Goal: Contribute content

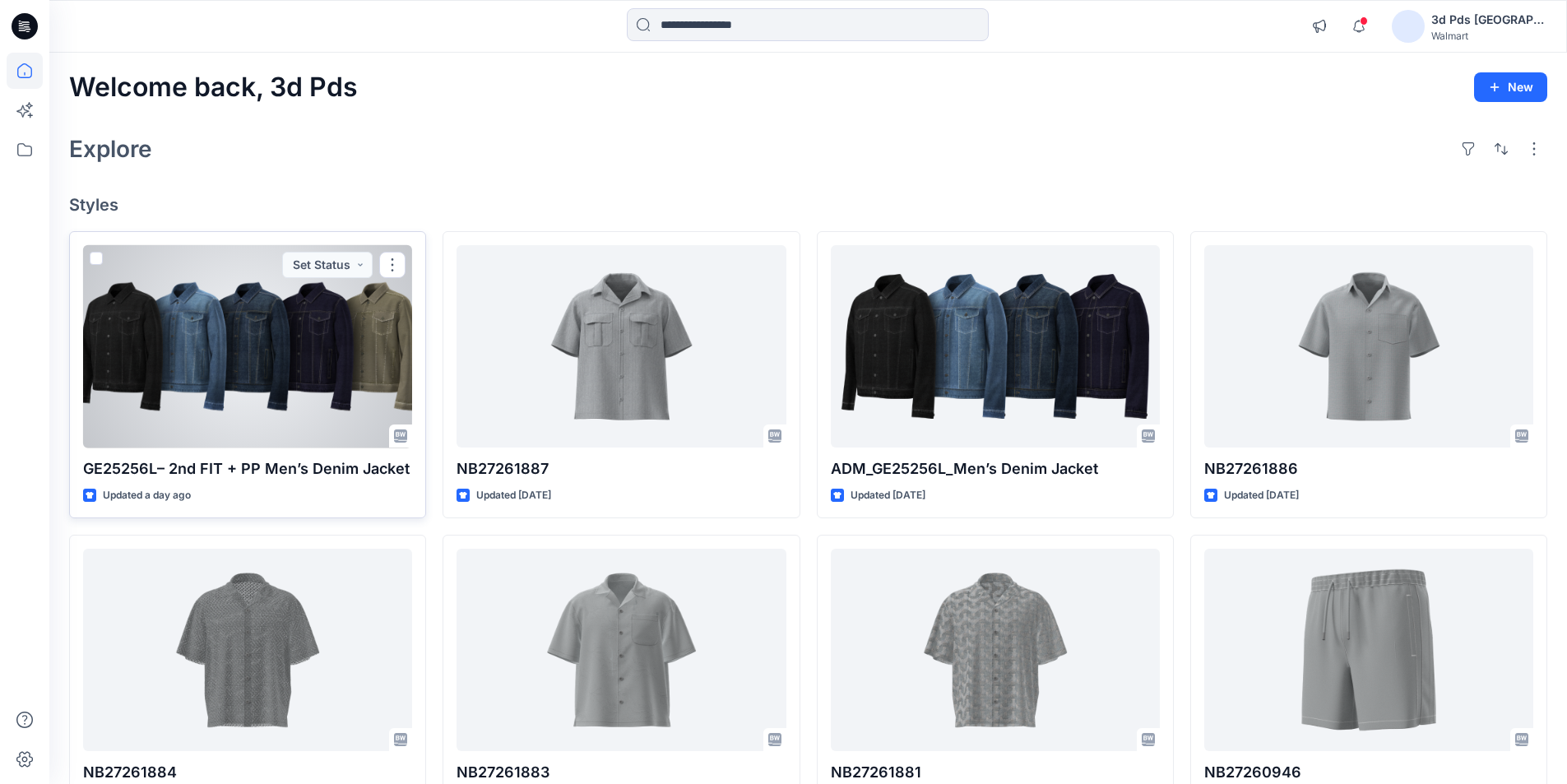
click at [227, 320] on div at bounding box center [248, 346] width 329 height 203
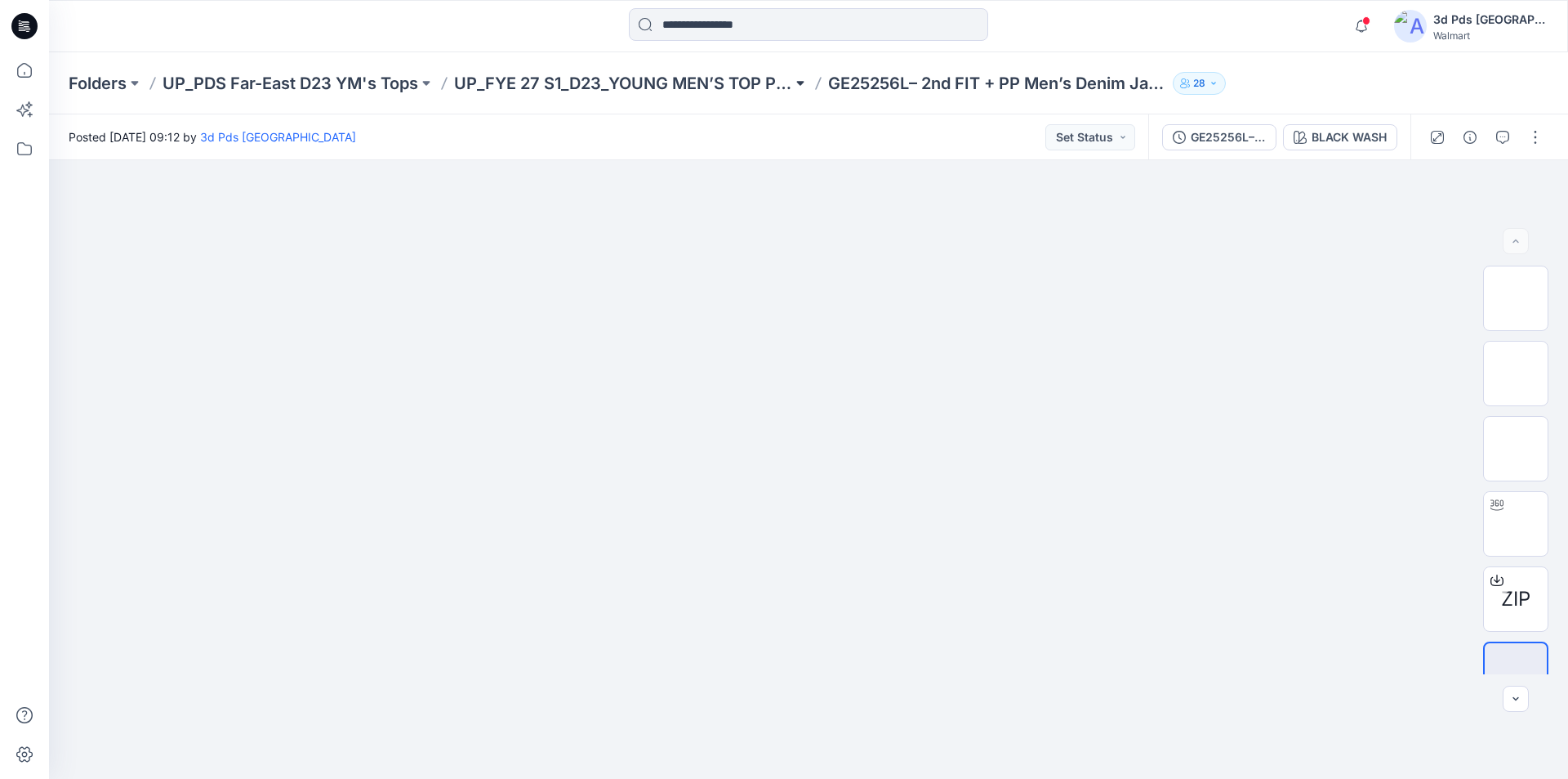
click at [794, 81] on button at bounding box center [800, 83] width 16 height 23
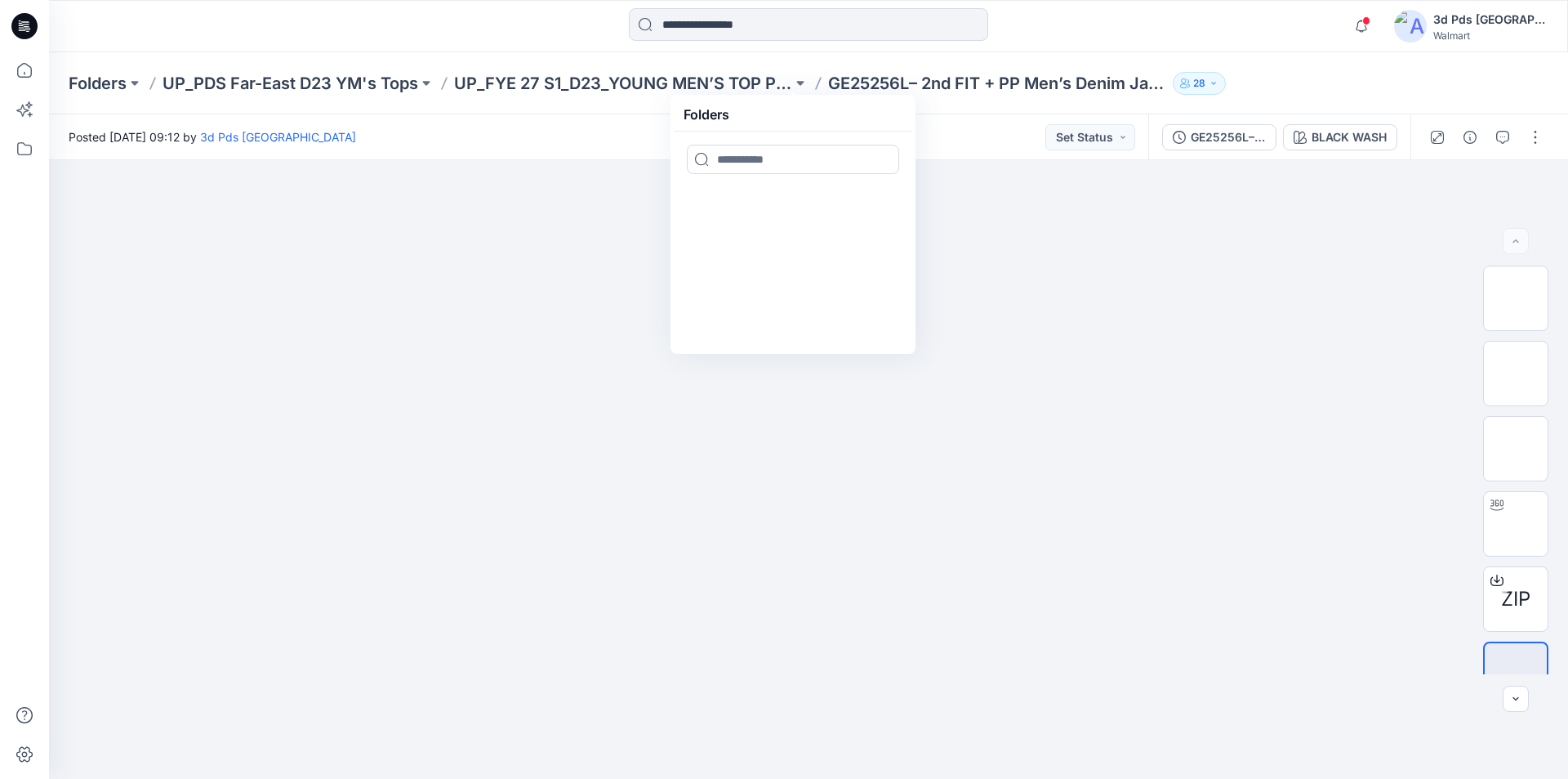
click at [524, 41] on div at bounding box center [808, 26] width 759 height 36
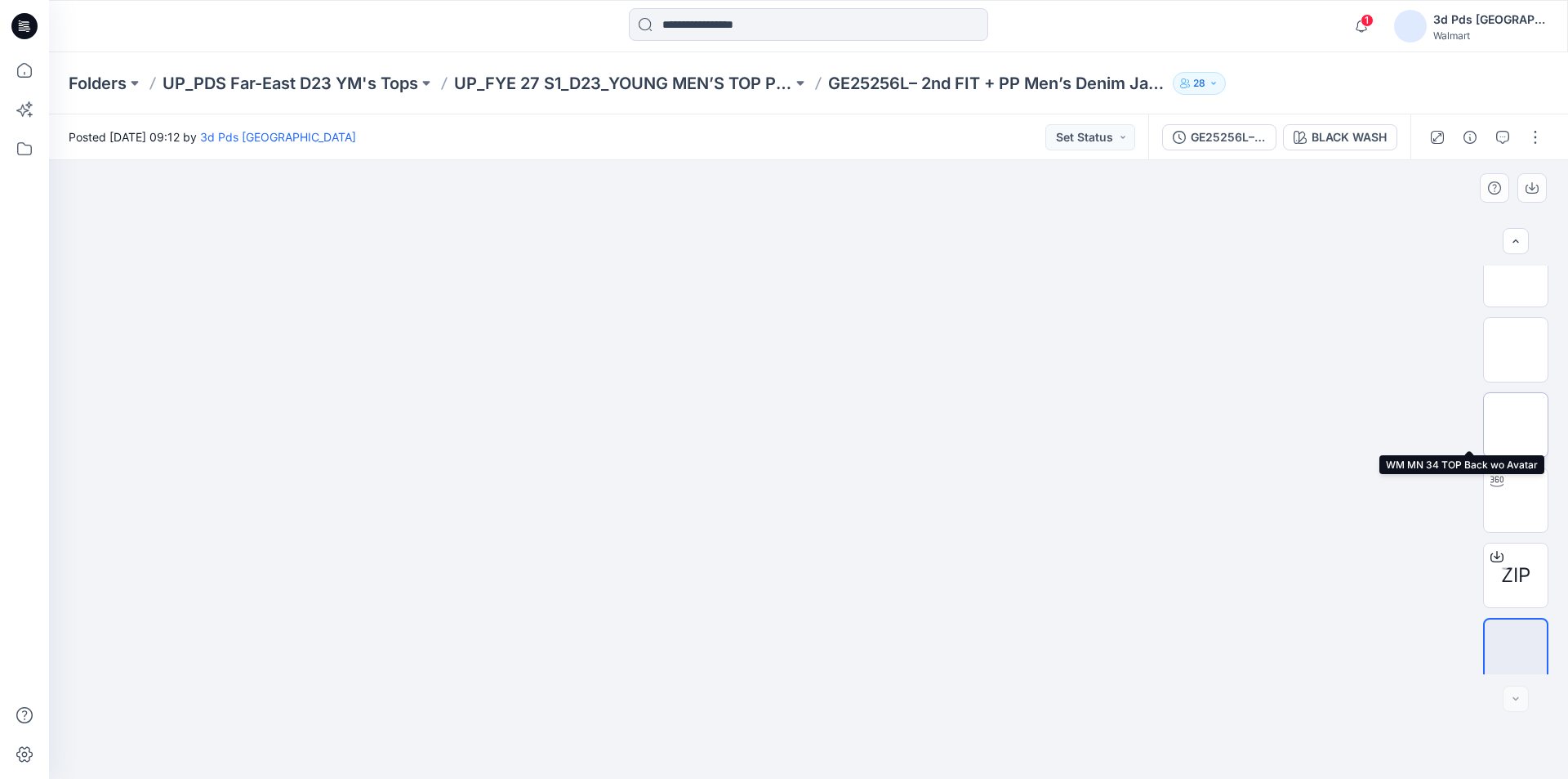
scroll to position [33, 0]
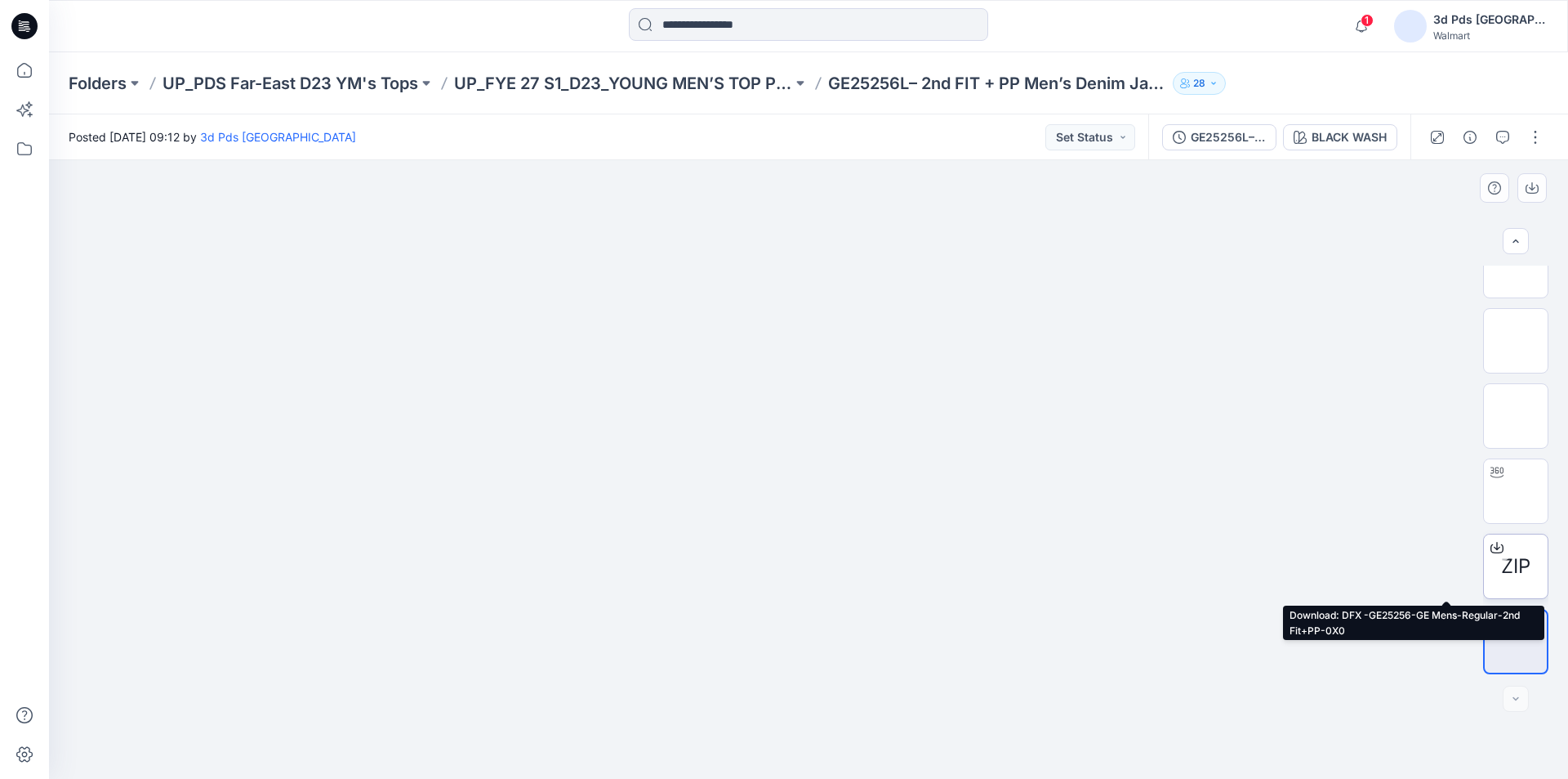
click at [1494, 547] on icon at bounding box center [1497, 545] width 7 height 8
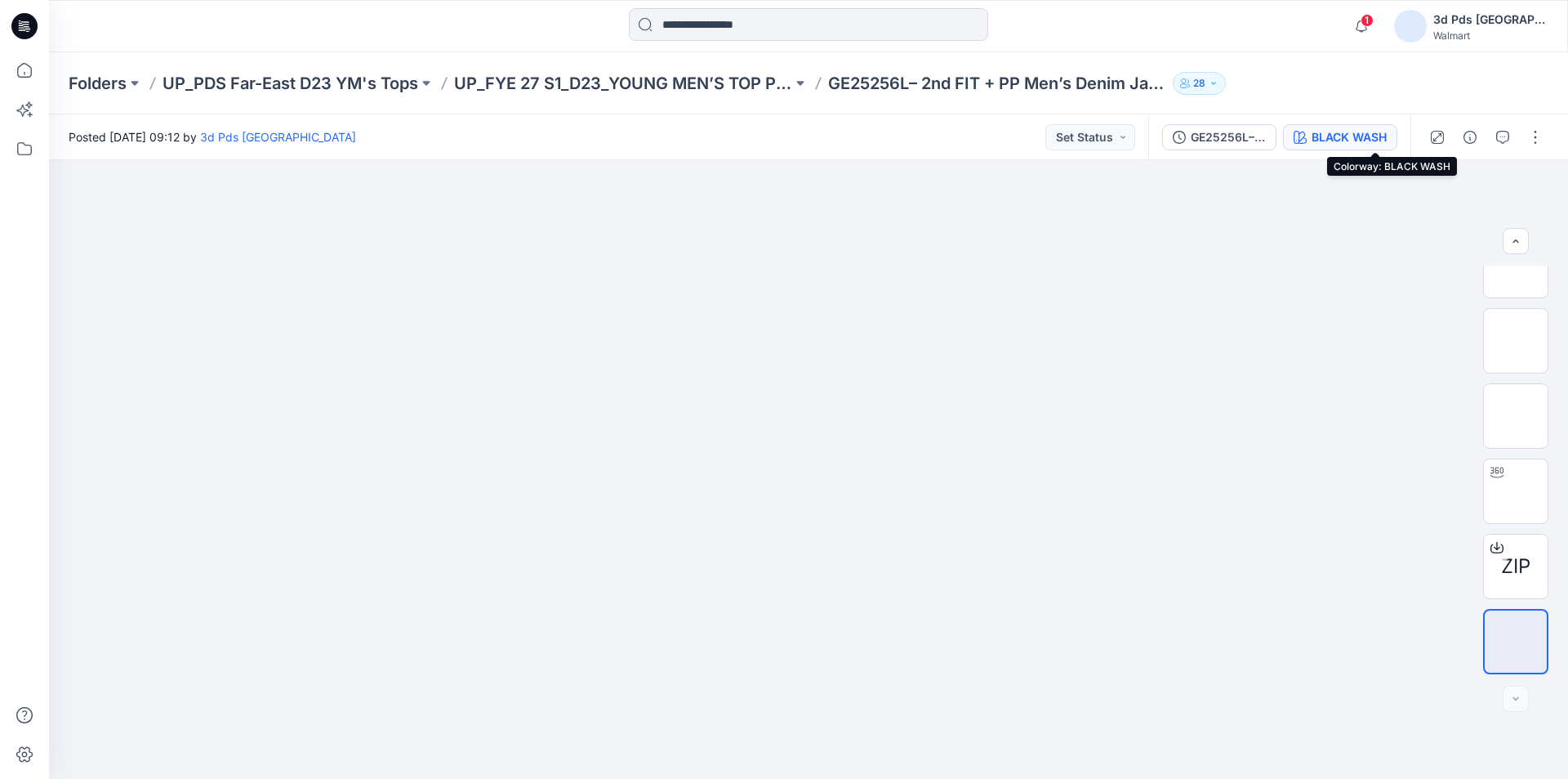
click at [1367, 142] on div "BLACK WASH" at bounding box center [1348, 137] width 75 height 18
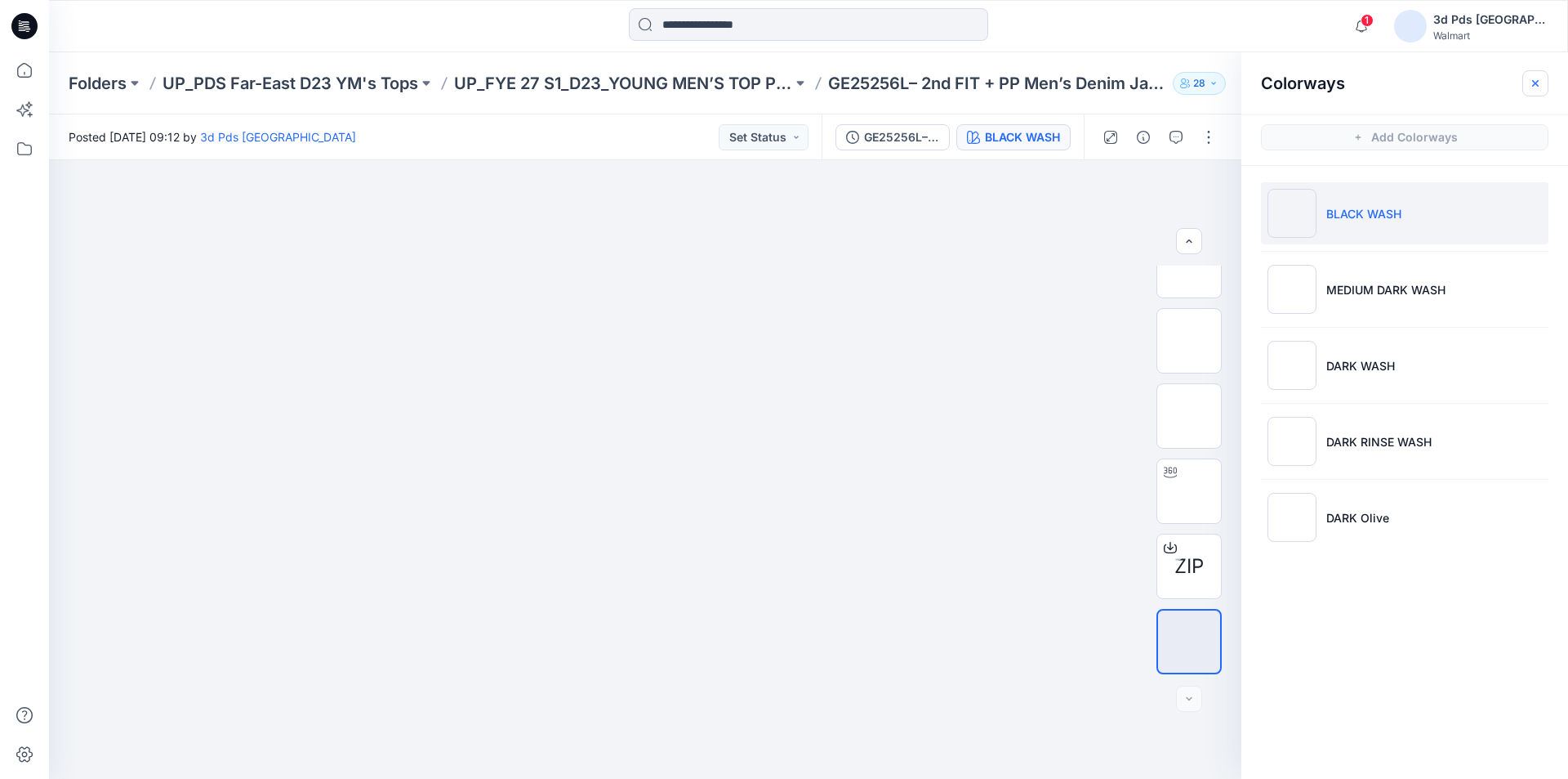
click at [1527, 82] on button "button" at bounding box center [1535, 83] width 26 height 26
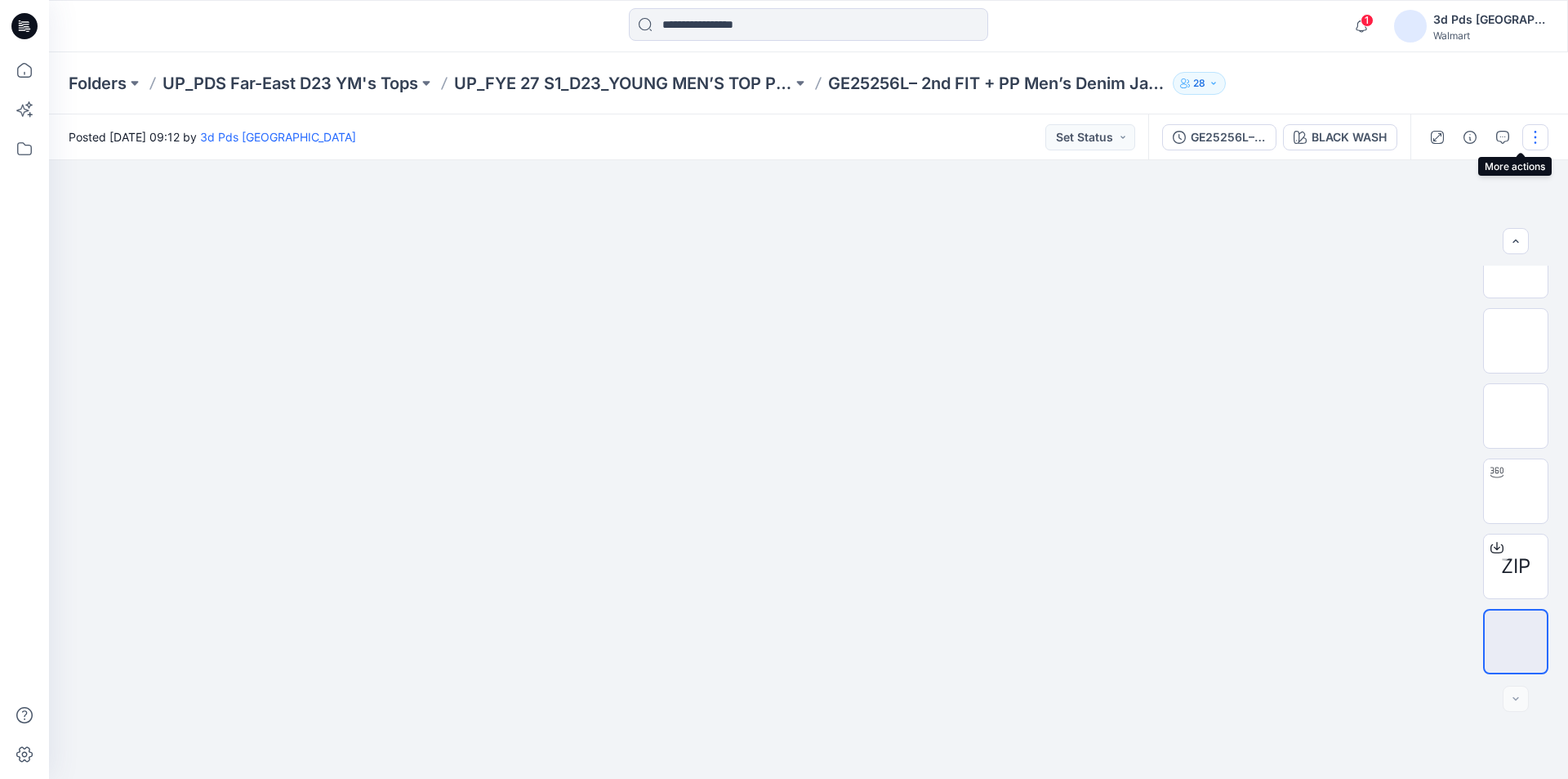
click at [1544, 133] on button "button" at bounding box center [1535, 137] width 26 height 26
click at [1462, 210] on button "Edit" at bounding box center [1470, 221] width 150 height 30
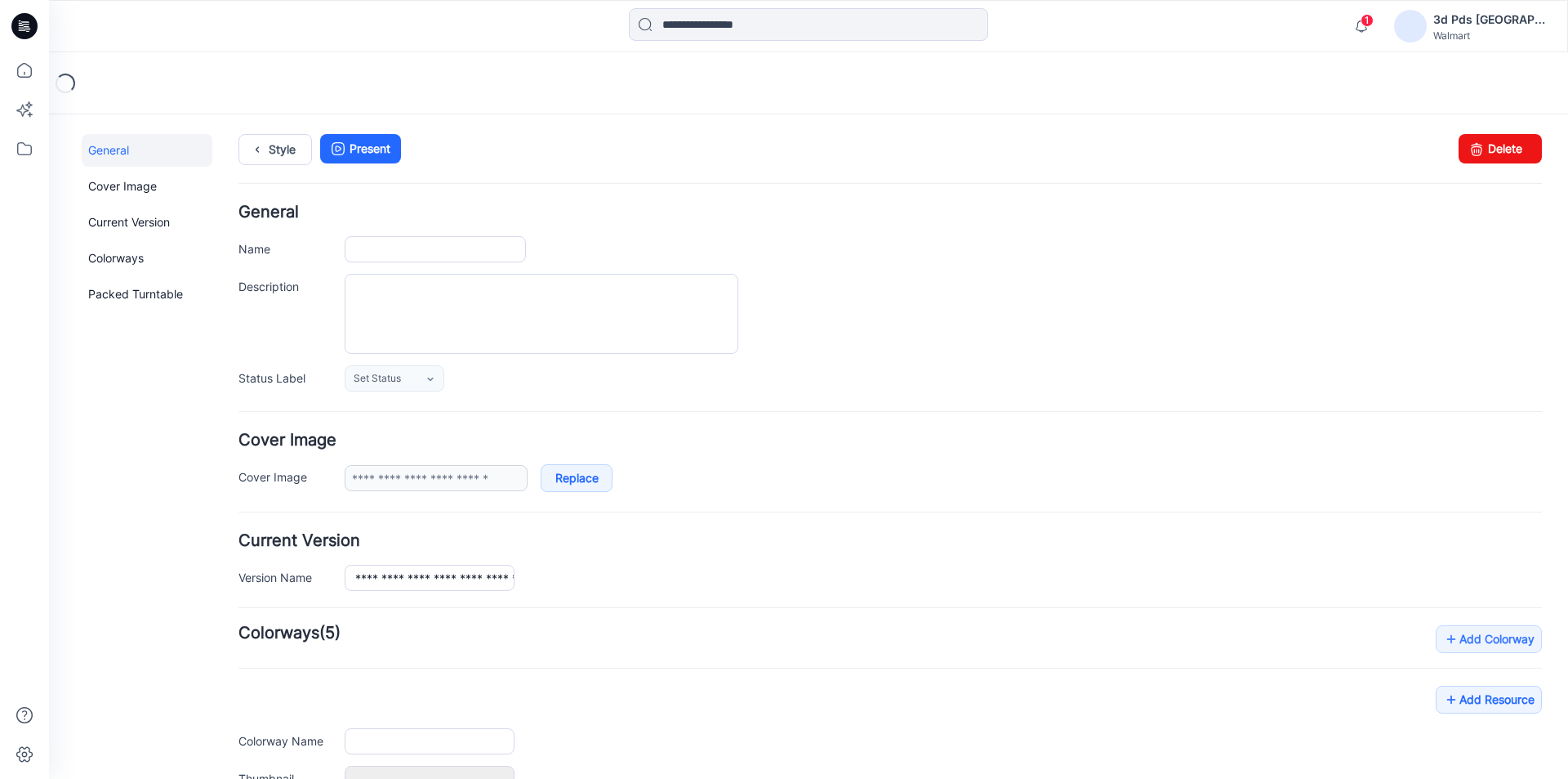
type input "**********"
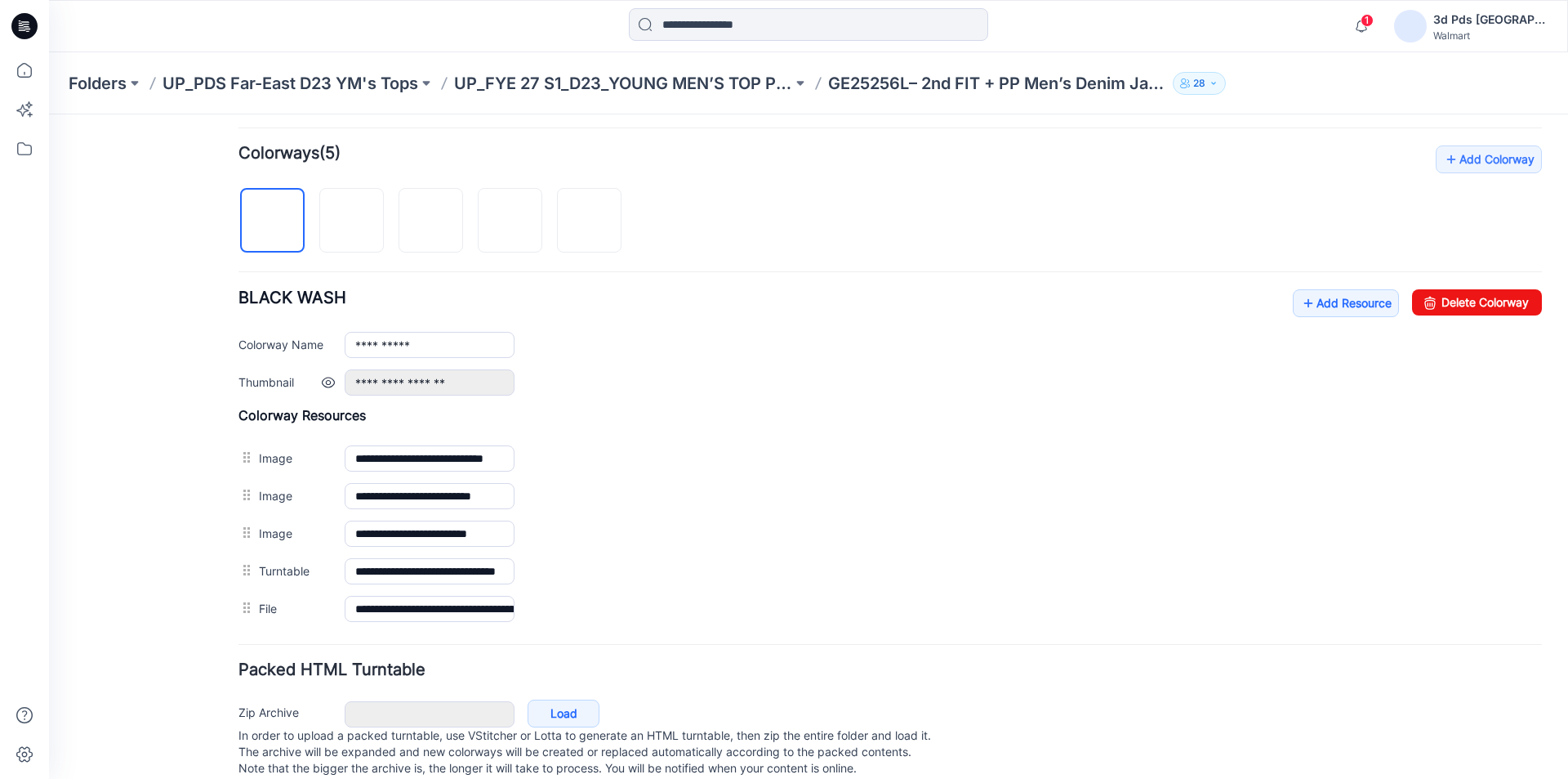
scroll to position [490, 0]
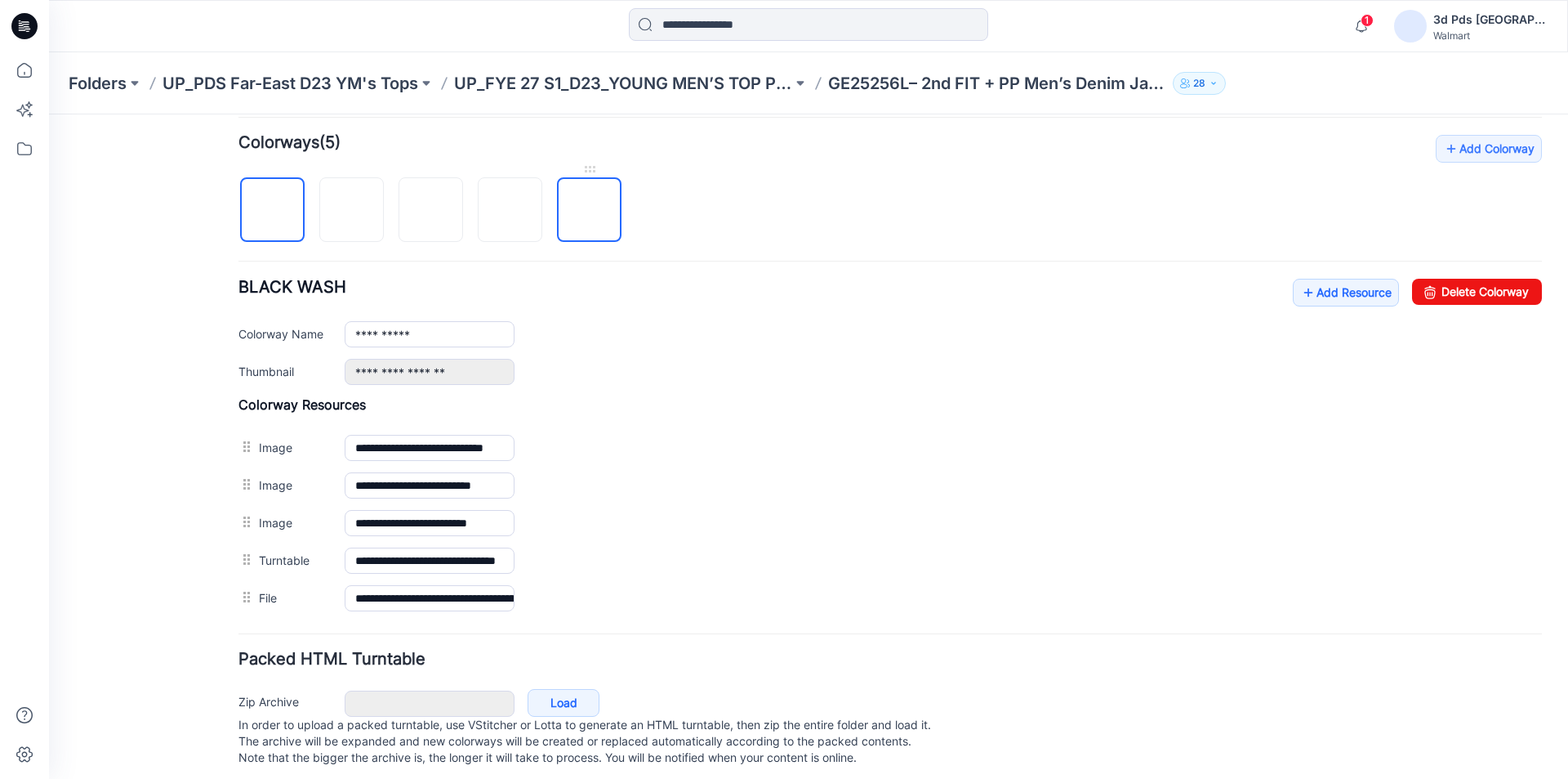
click at [589, 210] on img at bounding box center [589, 210] width 0 height 0
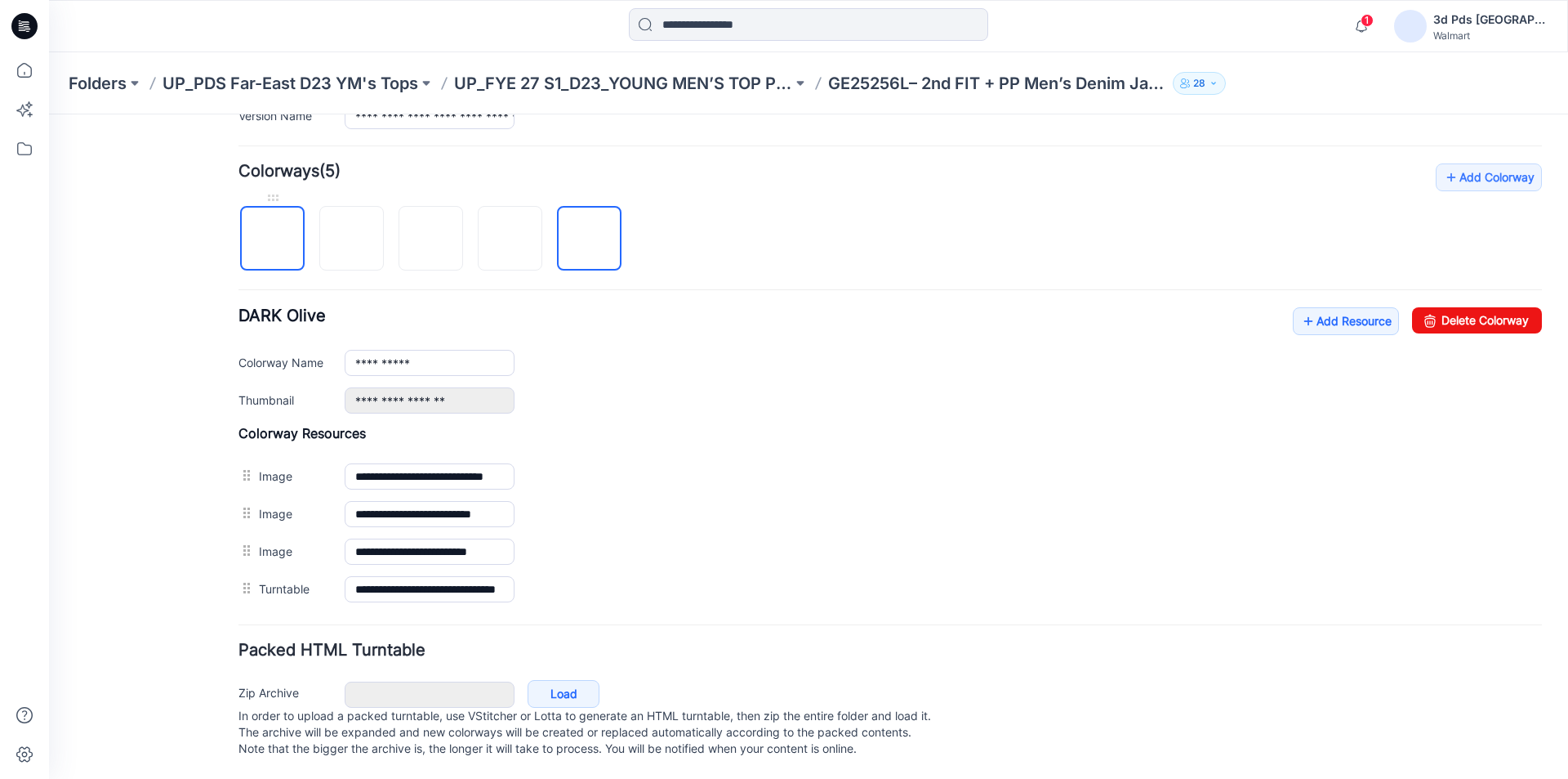
click at [273, 239] on img at bounding box center [273, 239] width 0 height 0
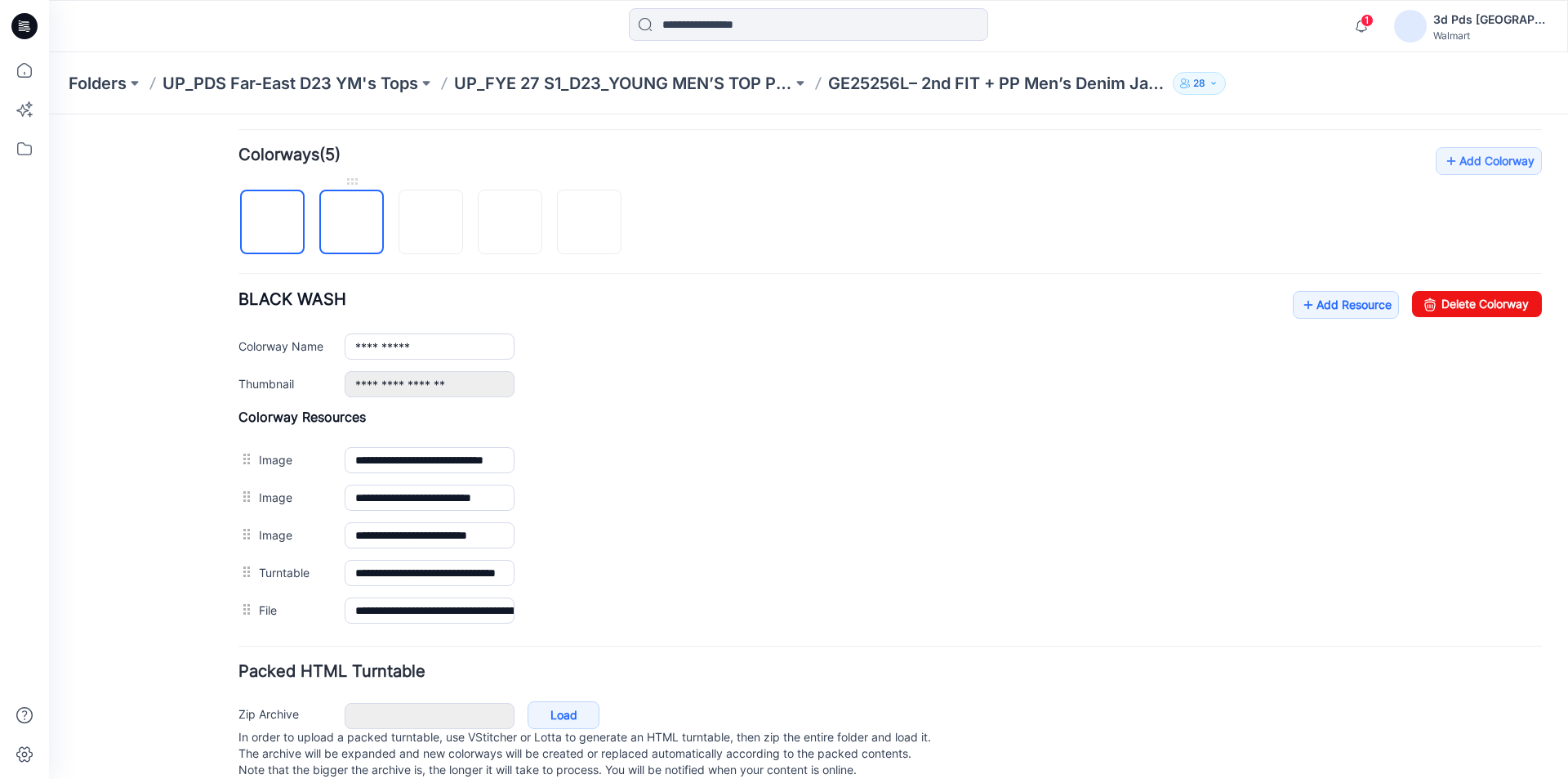
click at [352, 223] on img at bounding box center [352, 223] width 0 height 0
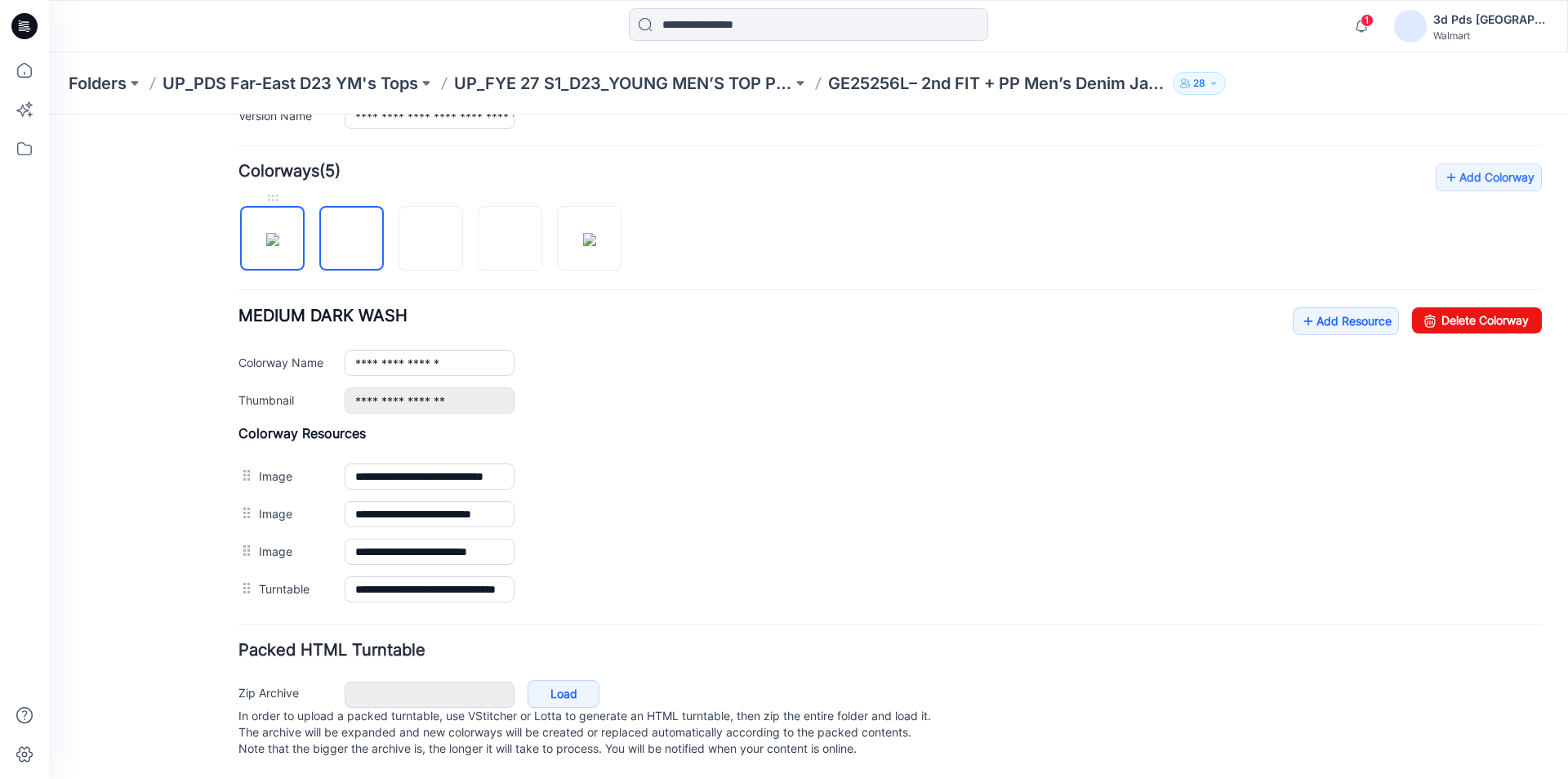
click at [279, 233] on img at bounding box center [272, 239] width 13 height 13
type input "**********"
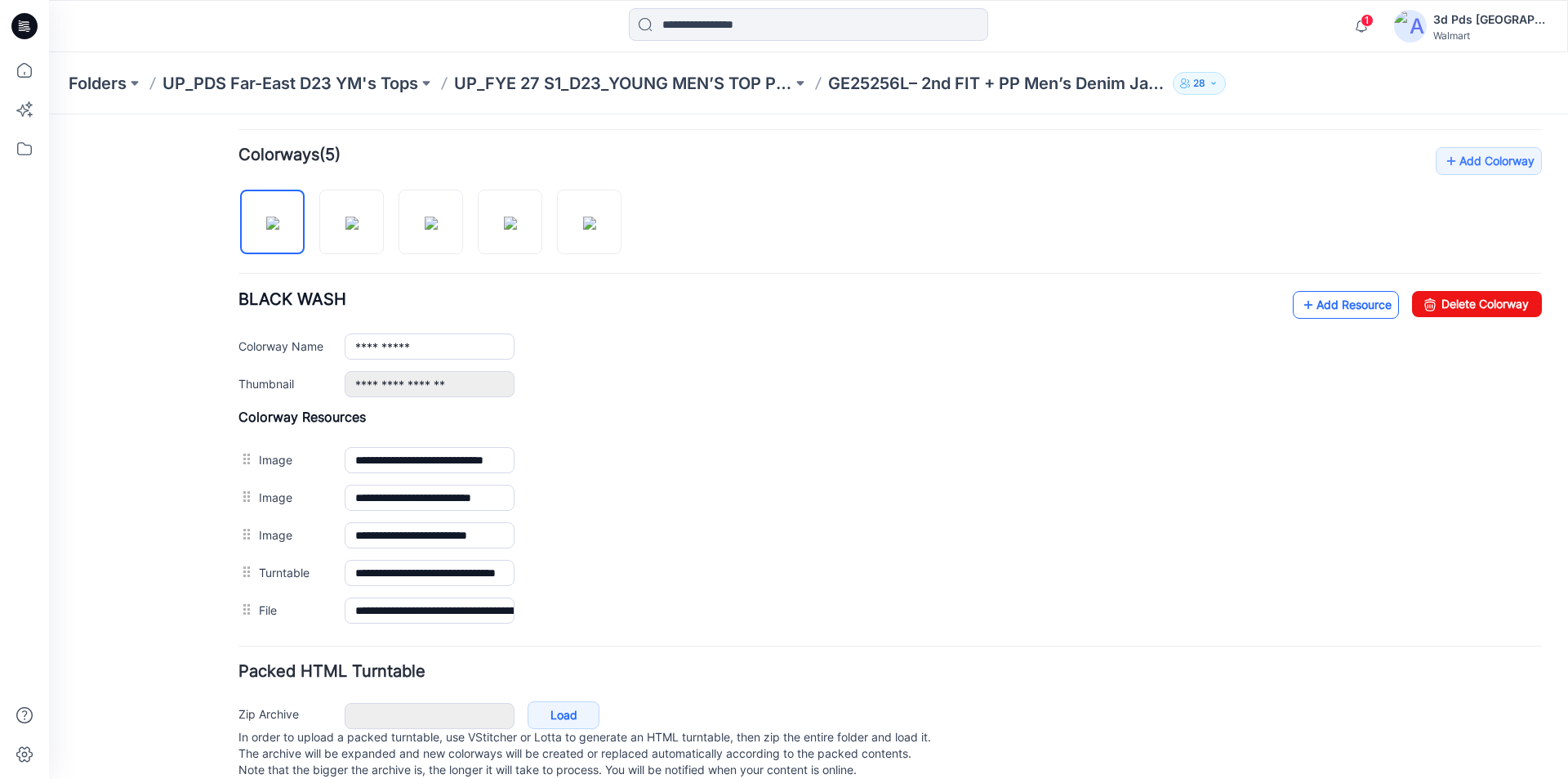
click at [1317, 300] on link "Add Resource" at bounding box center [1346, 304] width 106 height 28
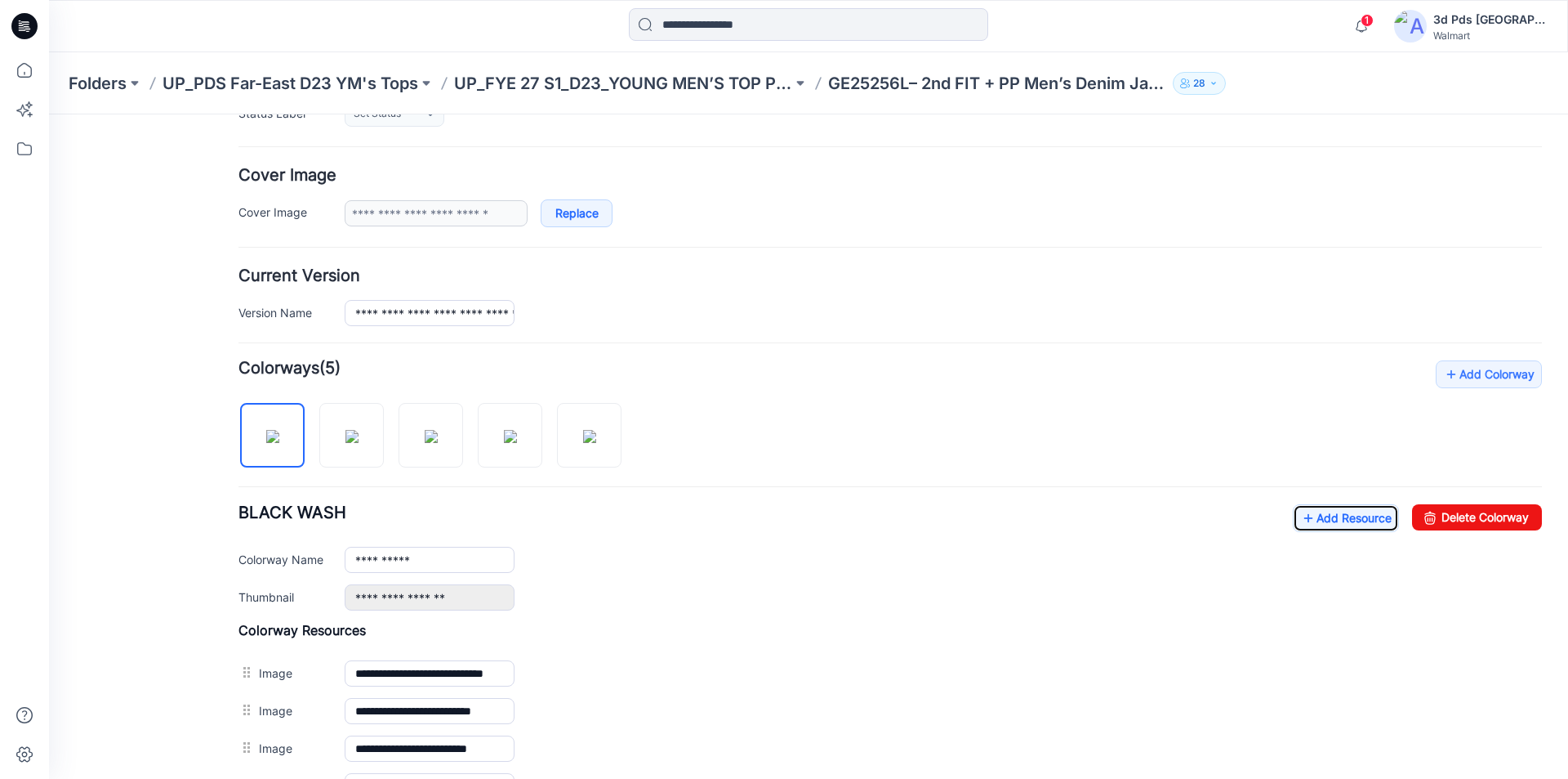
scroll to position [0, 0]
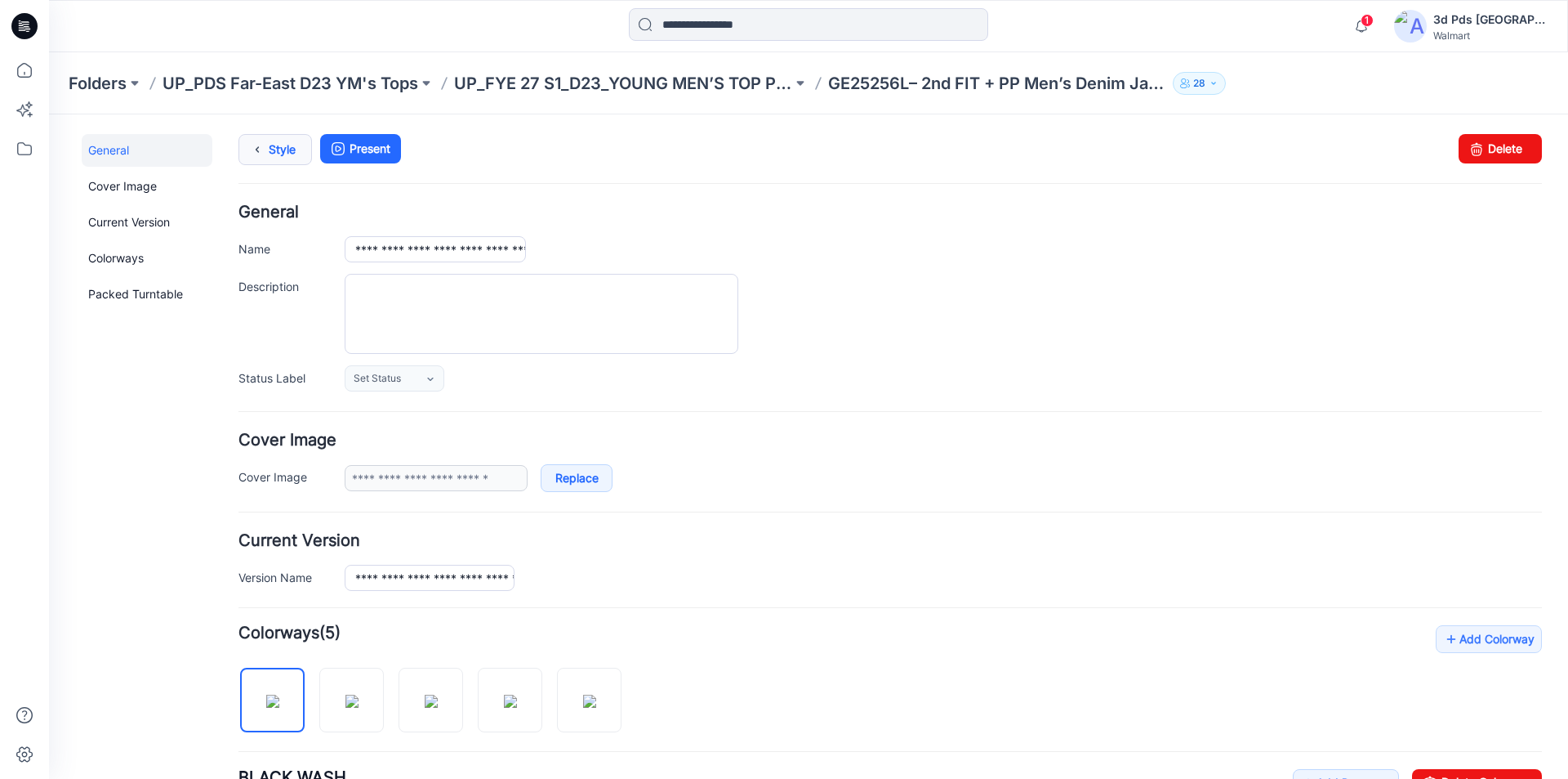
click at [262, 150] on icon at bounding box center [257, 150] width 23 height 30
